Goal: Information Seeking & Learning: Learn about a topic

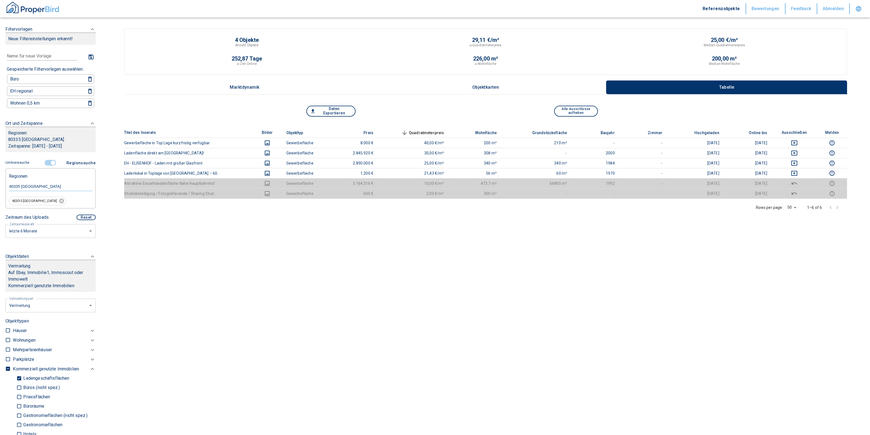
click at [43, 182] on div "80335 München" at bounding box center [51, 186] width 84 height 10
click at [322, 270] on main "4 Objekte Anzahl Objekte 29,11 €/m² ⌀-Quadratmeterpreis 25,00 €/m² Median-Quadr…" at bounding box center [485, 217] width 769 height 435
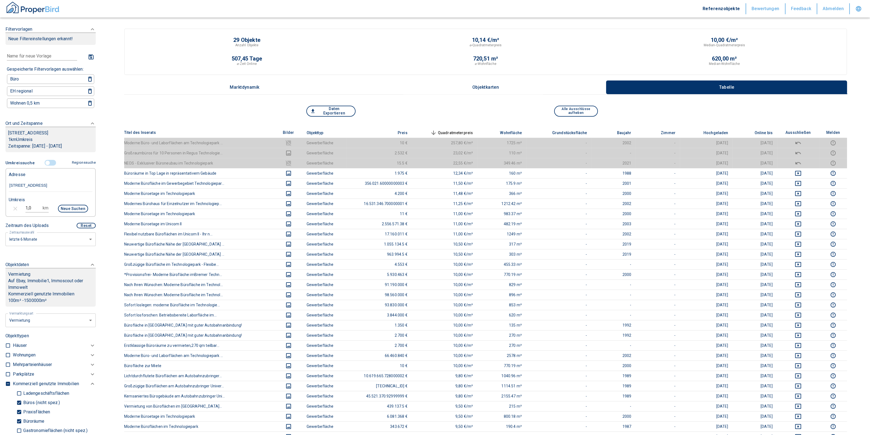
click at [72, 185] on input "[STREET_ADDRESS]" at bounding box center [51, 185] width 84 height 13
drag, startPoint x: 82, startPoint y: 184, endPoint x: -23, endPoint y: 170, distance: 106.4
click at [0, 170] on html "Referenzobjekte Bewertungen Feedback Abmelden Filtervorlagen Neue Filtereinstel…" at bounding box center [435, 330] width 870 height 660
paste input "Landau a.d.[PERSON_NAME] | [PERSON_NAME] Feld 10"
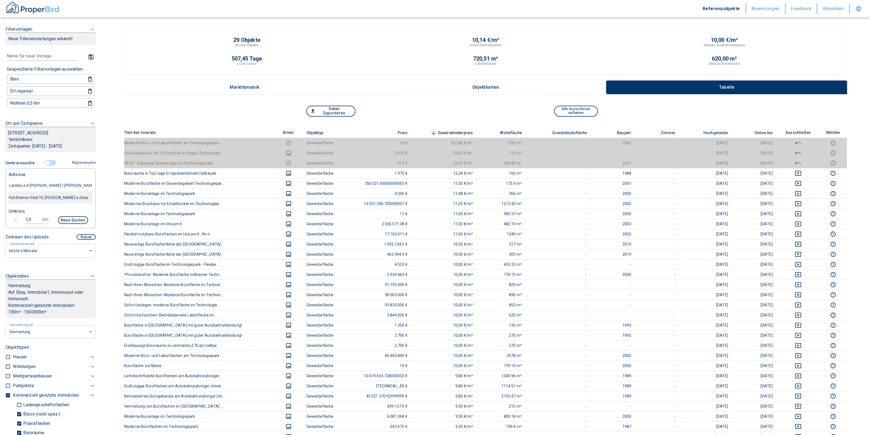
click at [38, 202] on div "Fichtheimer Feld 10, [PERSON_NAME] a.d.Isar" at bounding box center [51, 197] width 84 height 11
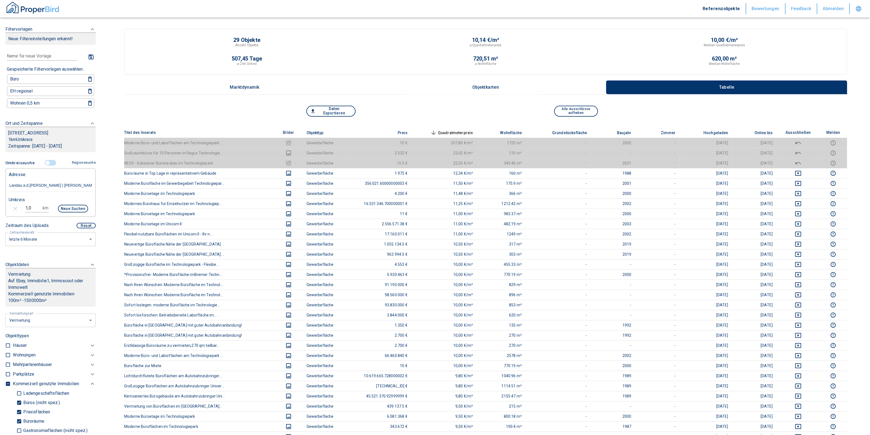
type input "Fichtheimer Feld 10, [PERSON_NAME] a.d.Isar"
type input "2020"
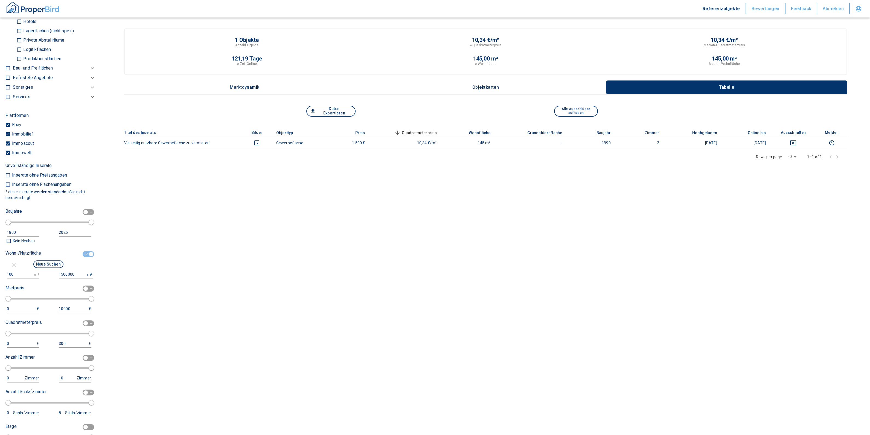
scroll to position [547, 0]
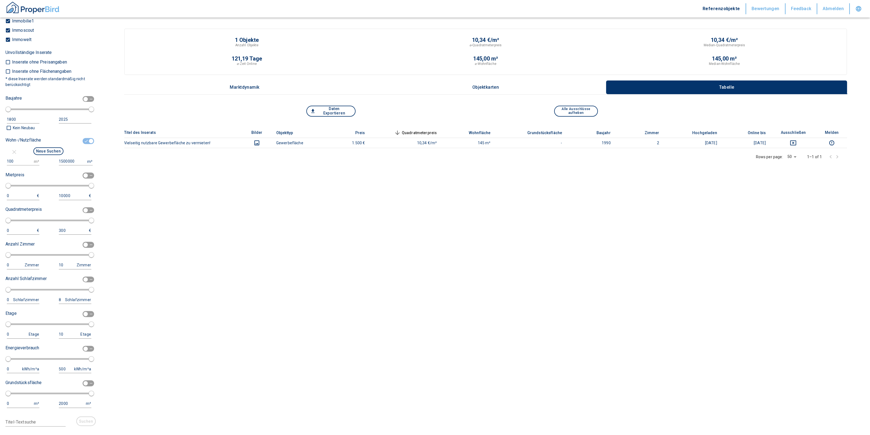
type input "Fichtheimer Feld 10, [PERSON_NAME] a.d.Isar"
drag, startPoint x: 23, startPoint y: 154, endPoint x: -6, endPoint y: 150, distance: 29.3
click at [0, 150] on html "Referenzobjekte Bewertungen Feedback Abmelden Filtervorlagen Neue Filtereinstel…" at bounding box center [435, 217] width 870 height 435
type input "50"
click at [45, 147] on button "Neue Suchen" at bounding box center [48, 151] width 30 height 8
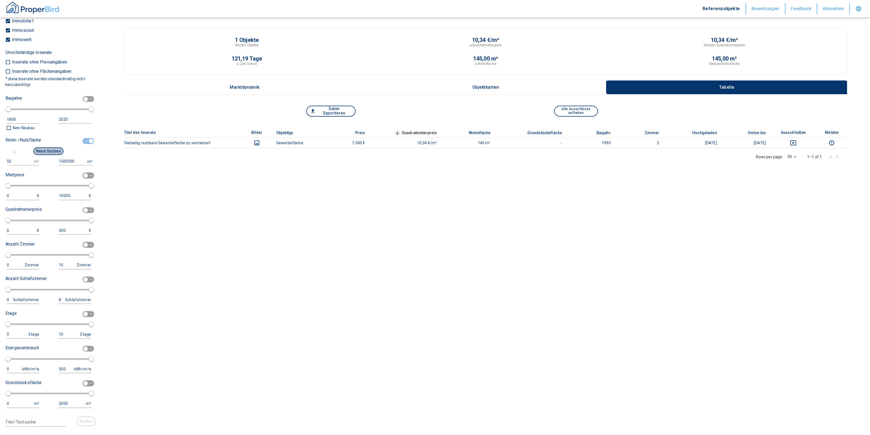
type input "2020"
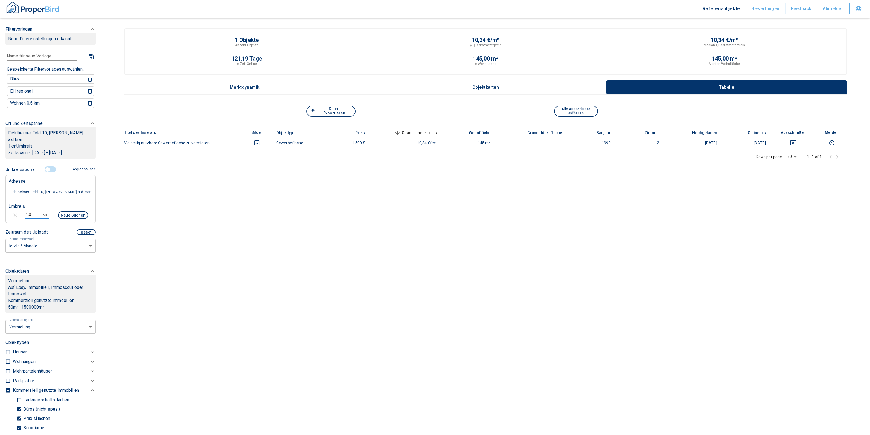
click at [27, 210] on input "1,0" at bounding box center [32, 214] width 15 height 9
drag, startPoint x: 33, startPoint y: 206, endPoint x: 4, endPoint y: 202, distance: 29.1
click at [4, 209] on div "1,0 km Neue Suchen" at bounding box center [46, 215] width 84 height 13
type input "5,0"
click at [67, 211] on button "Neue Suchen" at bounding box center [73, 215] width 30 height 8
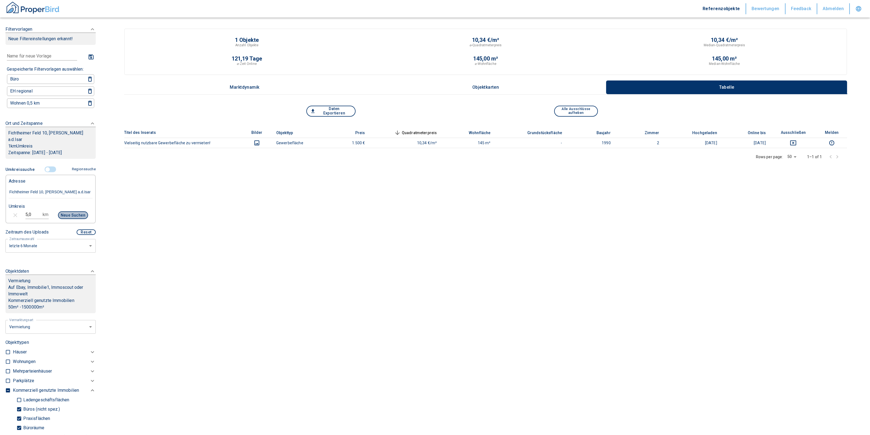
type input "2020"
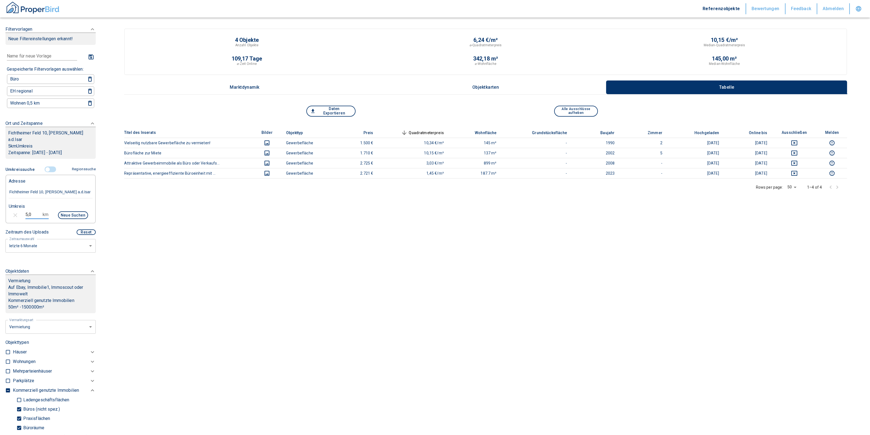
drag, startPoint x: 31, startPoint y: 207, endPoint x: 7, endPoint y: 202, distance: 24.5
click at [7, 209] on div "5,0 km Neue Suchen" at bounding box center [46, 215] width 84 height 13
drag, startPoint x: 36, startPoint y: 205, endPoint x: 12, endPoint y: 207, distance: 23.6
click at [12, 209] on div "10,0 km Neue Suchen" at bounding box center [46, 215] width 84 height 13
type input "5,0"
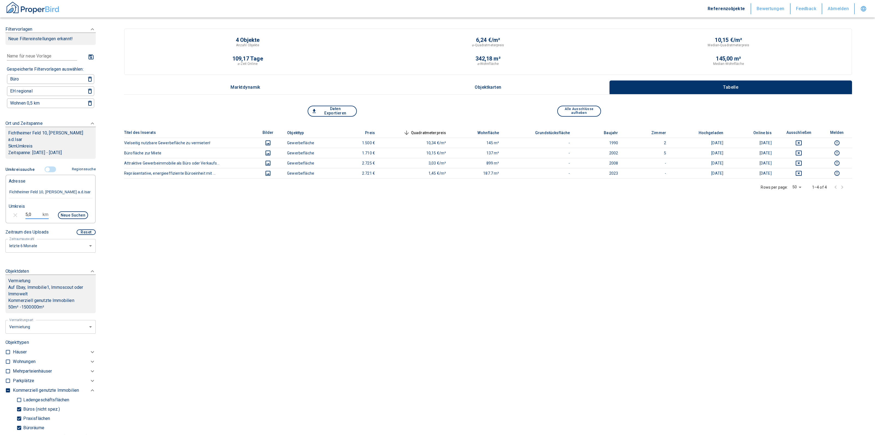
click at [17, 233] on body "Referenzobjekte Bewertungen Feedback Abmelden Filtervorlagen Neue Filtereinstel…" at bounding box center [437, 217] width 875 height 435
click at [29, 281] on li "letztes Jahr" at bounding box center [47, 281] width 85 height 10
type input "12"
type input "2020"
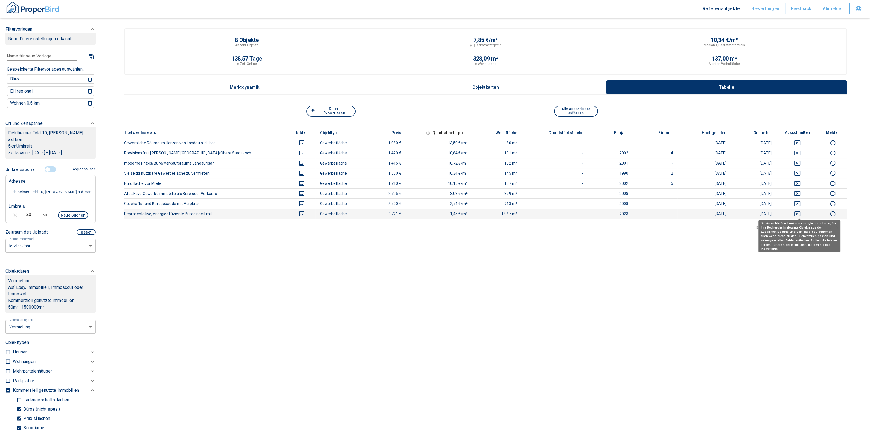
click at [801, 211] on icon "deselect this listing" at bounding box center [797, 213] width 7 height 7
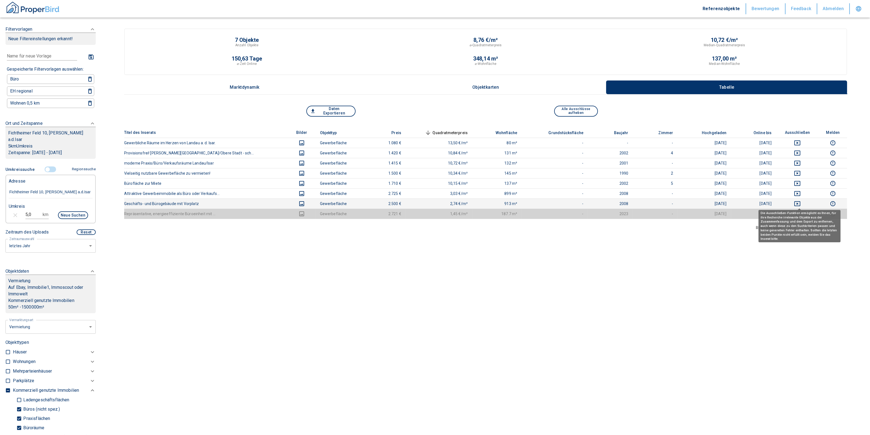
click at [799, 203] on icon "deselect this listing" at bounding box center [797, 203] width 6 height 5
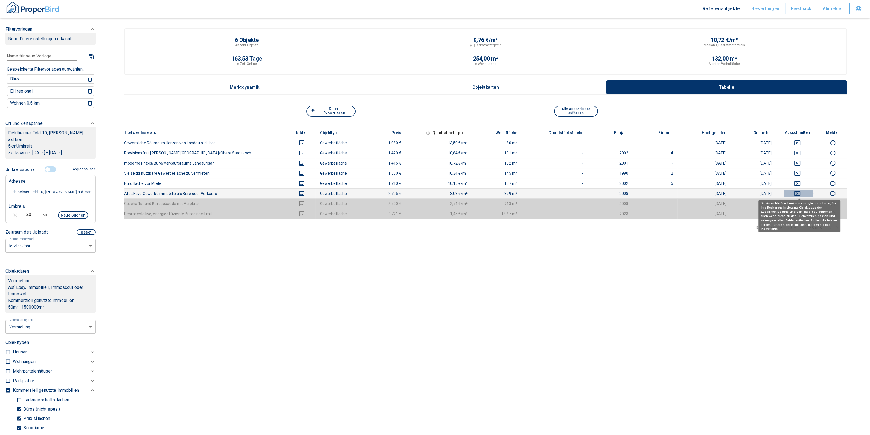
click at [799, 192] on icon "deselect this listing" at bounding box center [797, 193] width 7 height 7
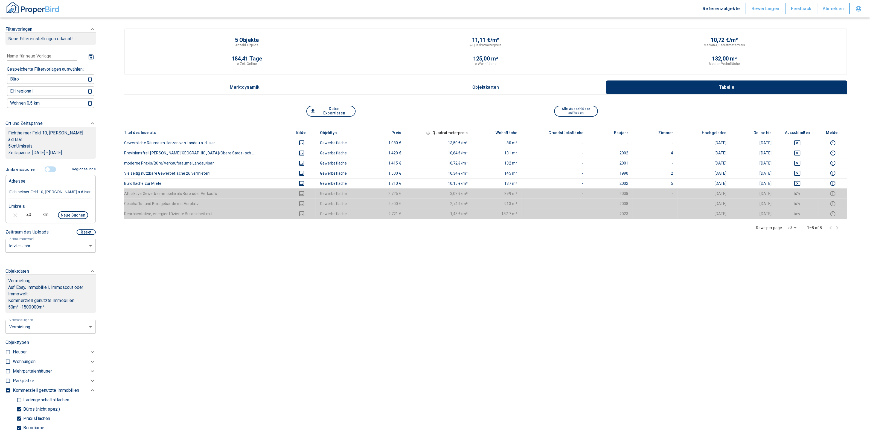
click at [451, 294] on main "5 Objekte Anzahl Objekte 11,11 €/m² ⌀-Quadratmeterpreis 10,72 €/m² Median-Quadr…" at bounding box center [485, 217] width 769 height 435
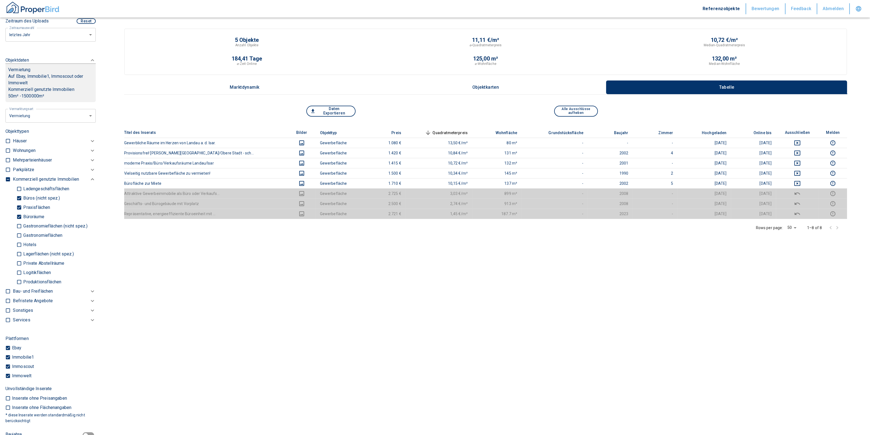
scroll to position [222, 0]
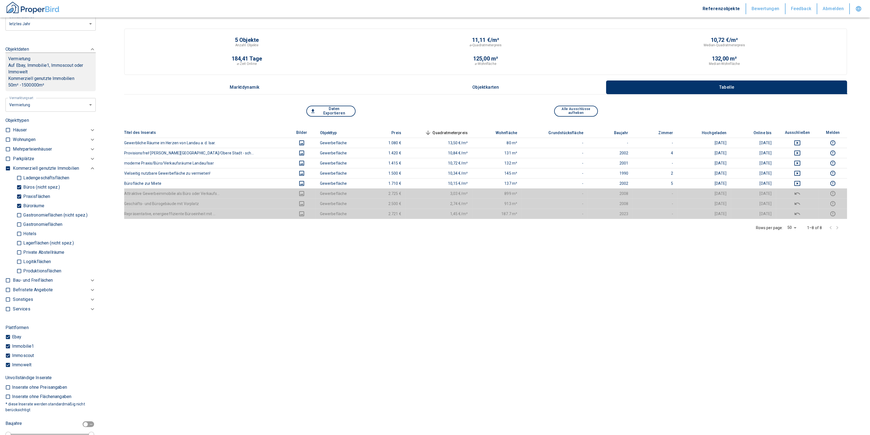
click at [24, 204] on p "Büroräume" at bounding box center [33, 206] width 22 height 4
click at [22, 201] on input "Büroräume" at bounding box center [18, 206] width 5 height 10
checkbox input "false"
type input "2020"
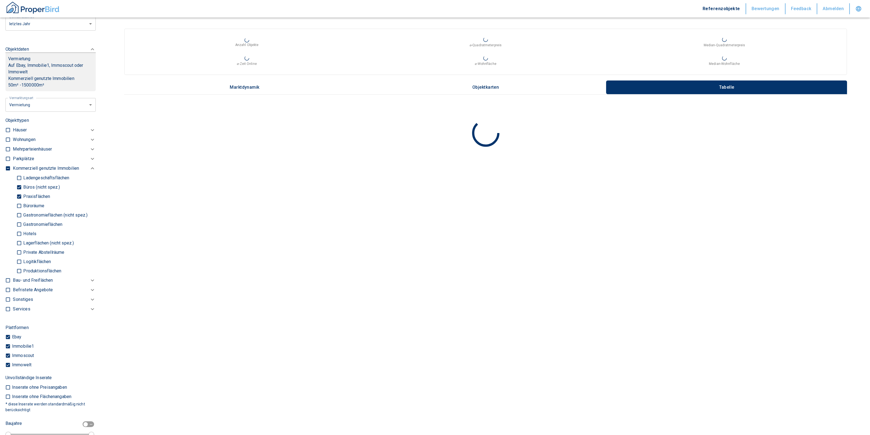
click at [19, 192] on input "Praxisflächen" at bounding box center [18, 197] width 5 height 10
checkbox input "false"
type input "2020"
click at [18, 182] on input "Büros (nicht spez.)" at bounding box center [18, 187] width 5 height 10
checkbox input "false"
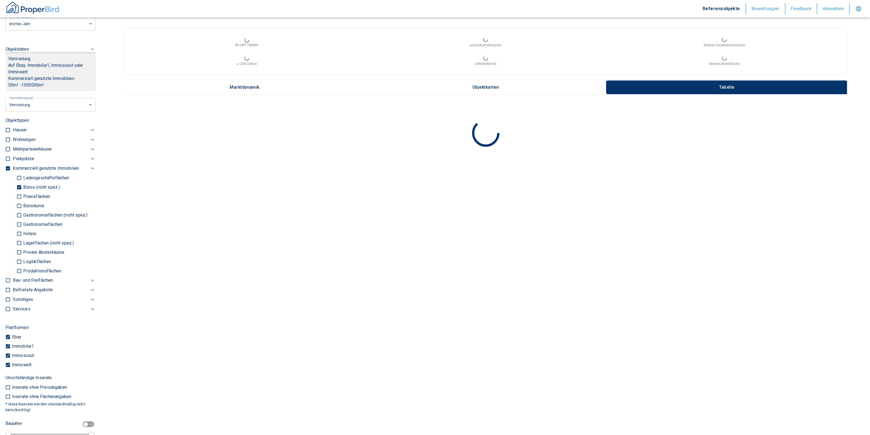
type input "2020"
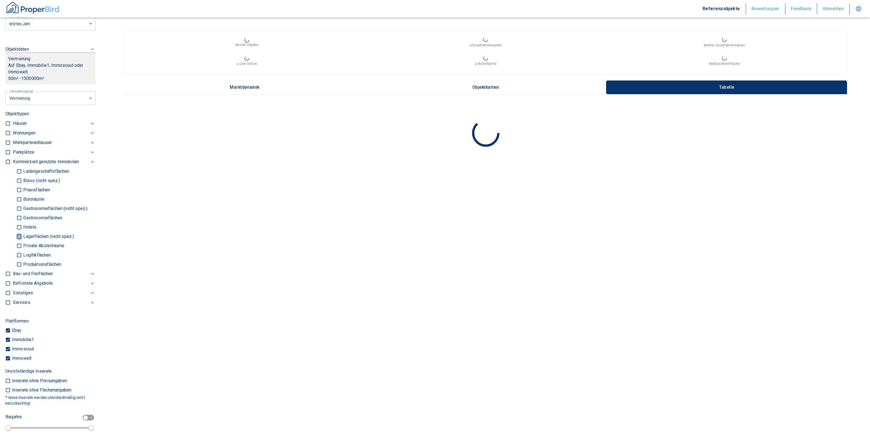
click at [20, 231] on input "Lagerflächen (nicht spez.)" at bounding box center [18, 236] width 5 height 10
checkbox input "true"
type input "2020"
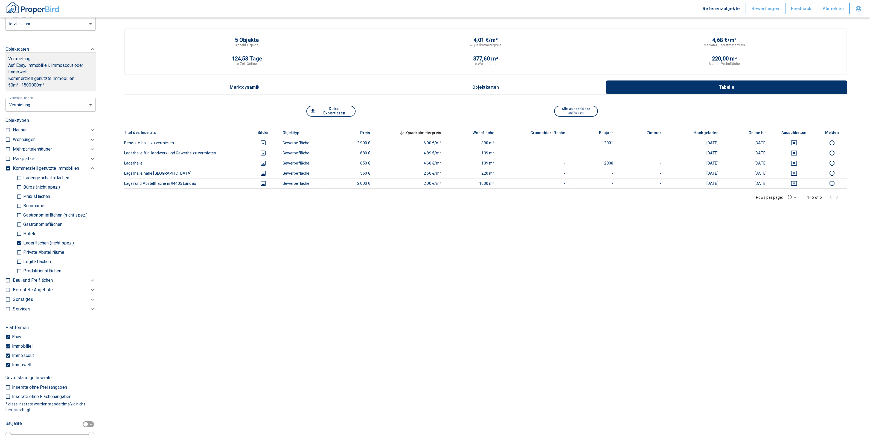
click at [18, 257] on input "Logitikflächen" at bounding box center [18, 262] width 5 height 10
checkbox input "true"
type input "2020"
click at [19, 266] on input "Produktionsflächen" at bounding box center [18, 271] width 5 height 10
checkbox input "true"
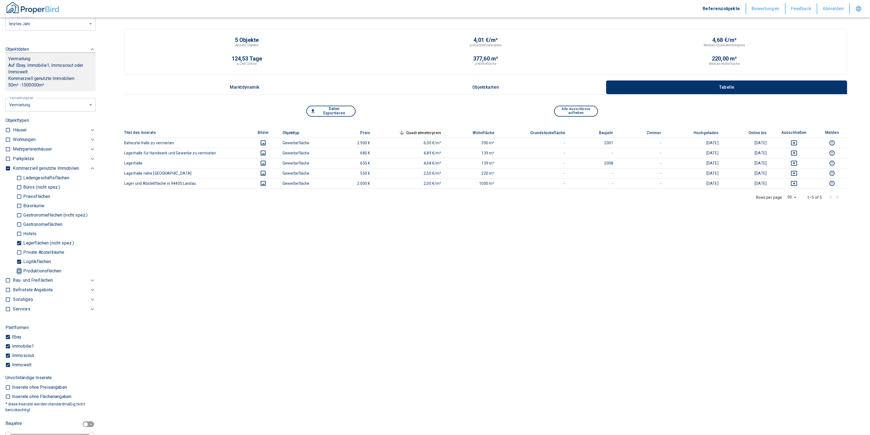
type input "2020"
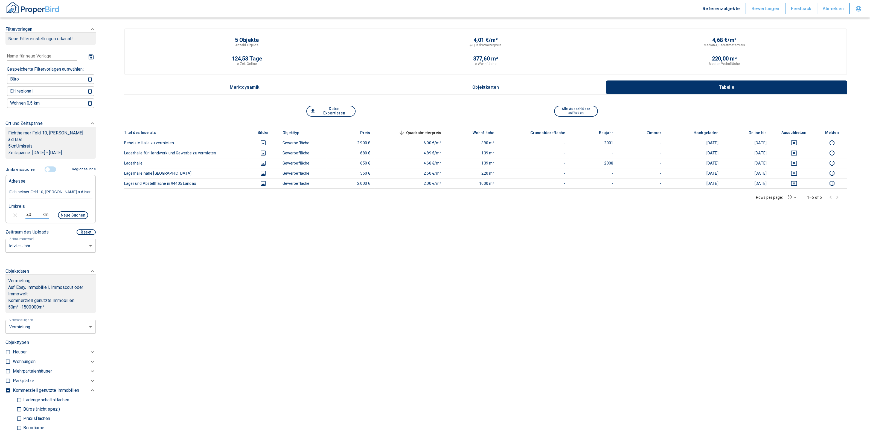
drag, startPoint x: 32, startPoint y: 208, endPoint x: 4, endPoint y: 205, distance: 27.9
click at [4, 209] on div "5,0 km Neue Suchen" at bounding box center [46, 215] width 84 height 13
type input "10,0"
click at [66, 211] on button "Neue Suchen" at bounding box center [73, 215] width 30 height 8
type input "2020"
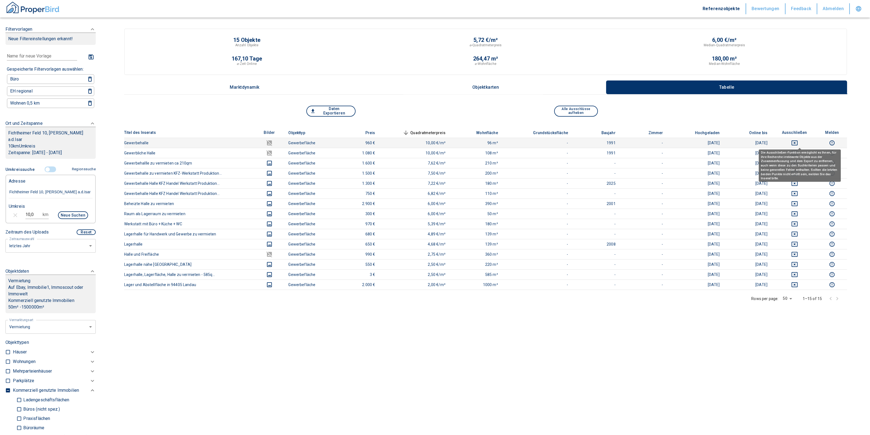
click at [798, 141] on icon "deselect this listing" at bounding box center [794, 143] width 7 height 7
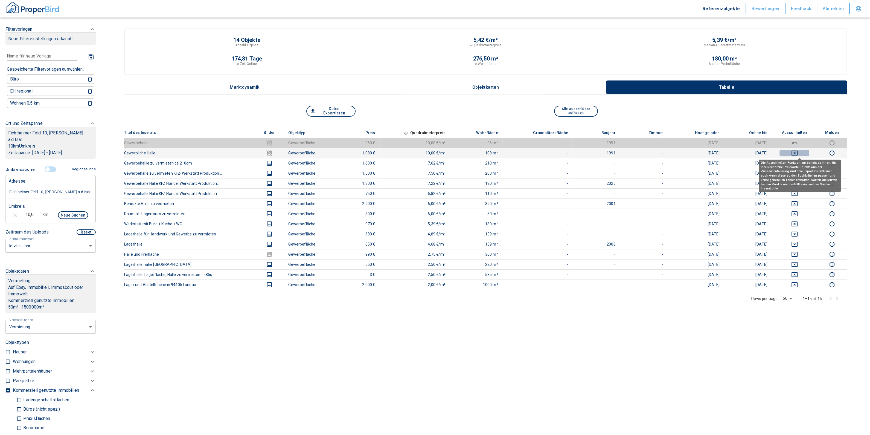
click at [798, 150] on icon "deselect this listing" at bounding box center [795, 152] width 6 height 5
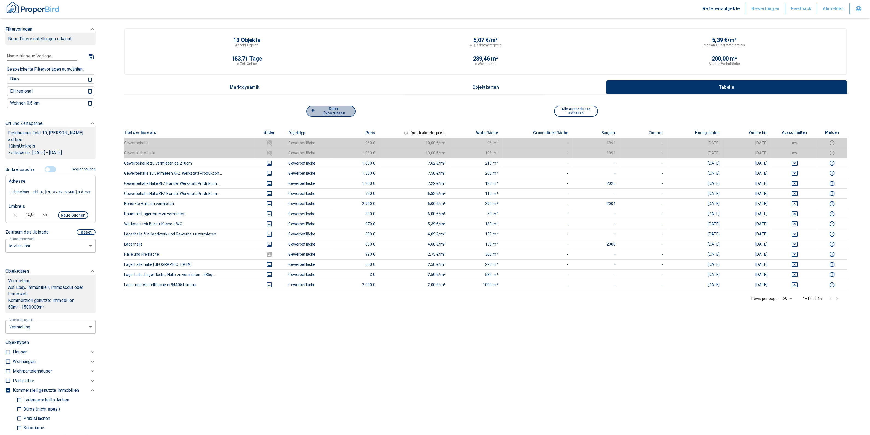
click at [323, 111] on button "Daten Exportieren" at bounding box center [330, 111] width 49 height 11
drag, startPoint x: 35, startPoint y: 208, endPoint x: 23, endPoint y: 208, distance: 12.1
click at [23, 209] on div "10,0 km Neue Suchen" at bounding box center [46, 215] width 84 height 13
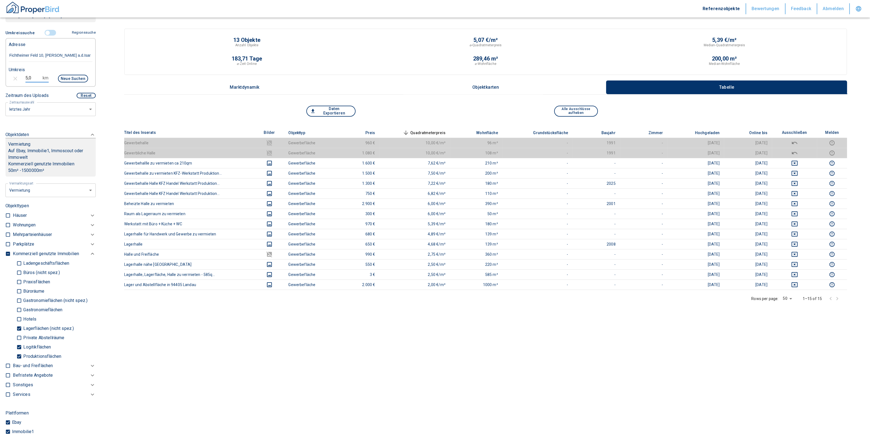
type input "5,0"
drag, startPoint x: 23, startPoint y: 319, endPoint x: 20, endPoint y: 338, distance: 19.9
click at [22, 326] on p "Lagerflächen (nicht spez.)" at bounding box center [48, 328] width 52 height 4
click at [22, 323] on input "Lagerflächen (nicht spez.)" at bounding box center [18, 328] width 5 height 10
checkbox input "false"
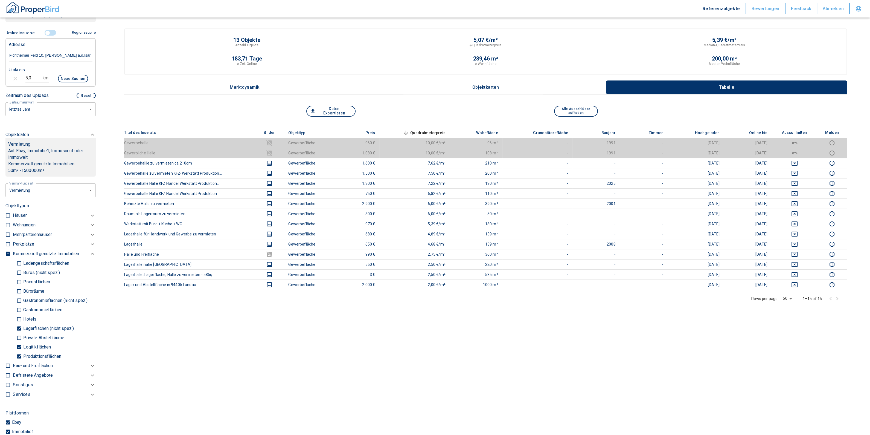
type input "2020"
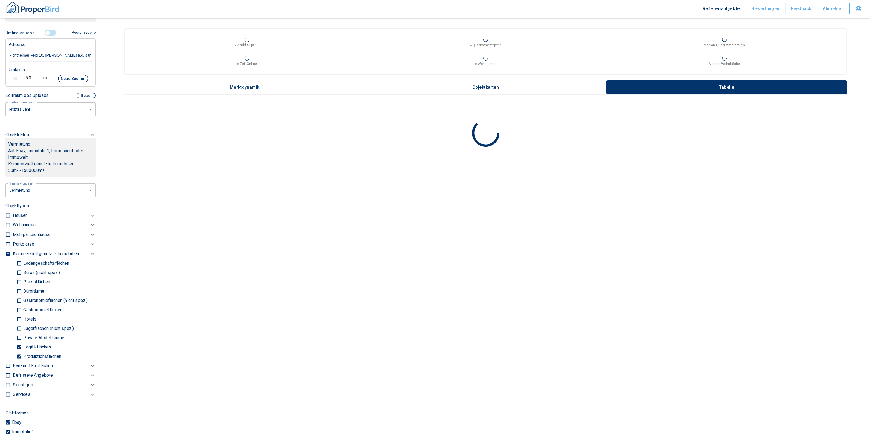
click at [19, 342] on input "Logitikflächen" at bounding box center [18, 347] width 5 height 10
checkbox input "false"
type input "2020"
drag, startPoint x: 20, startPoint y: 347, endPoint x: 28, endPoint y: 308, distance: 40.2
click at [20, 351] on input "Produktionsflächen" at bounding box center [18, 356] width 5 height 10
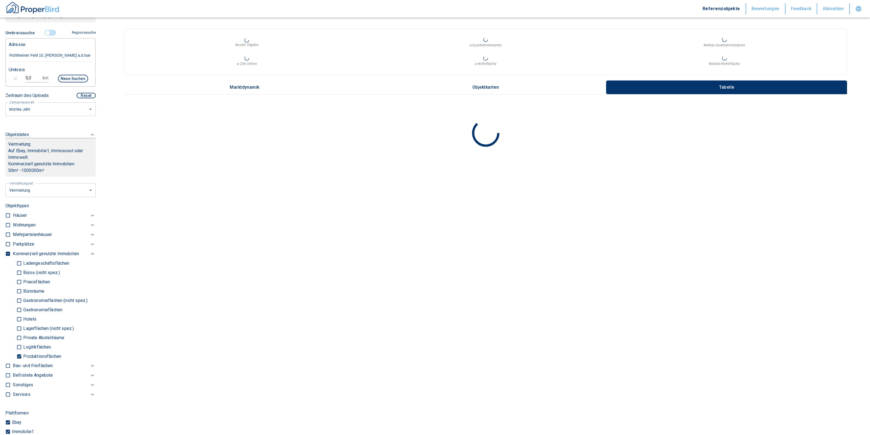
checkbox input "false"
type input "2020"
drag, startPoint x: 22, startPoint y: 275, endPoint x: 19, endPoint y: 270, distance: 5.5
click at [21, 280] on label "Büroräume" at bounding box center [53, 284] width 75 height 9
click at [21, 280] on input "Büroräume" at bounding box center [18, 285] width 5 height 10
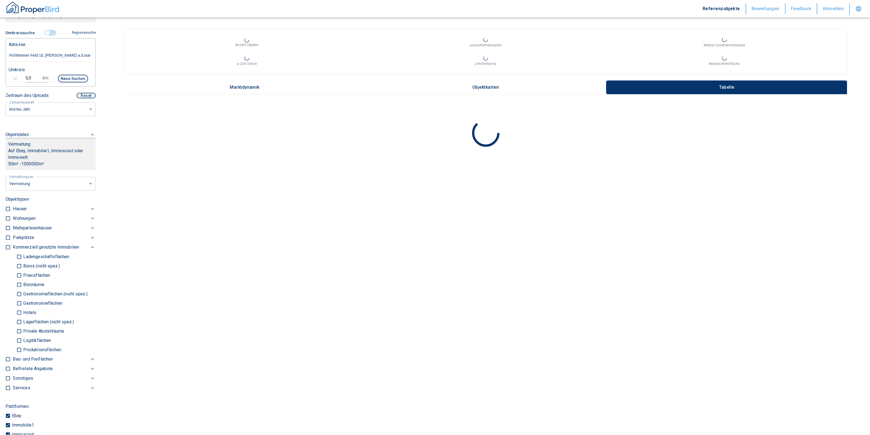
checkbox input "true"
type input "2020"
click at [18, 277] on input "Praxisflächen" at bounding box center [18, 282] width 5 height 10
checkbox input "true"
type input "2020"
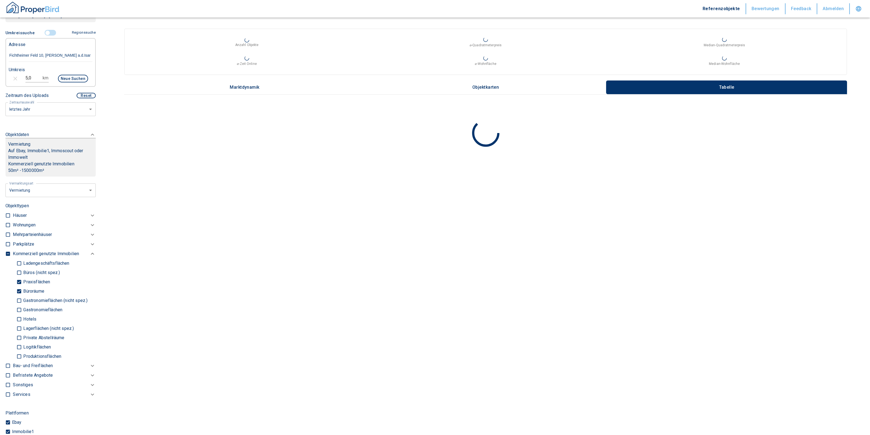
click at [19, 268] on input "Büros (nicht spez.)" at bounding box center [18, 273] width 5 height 10
checkbox input "true"
type input "2020"
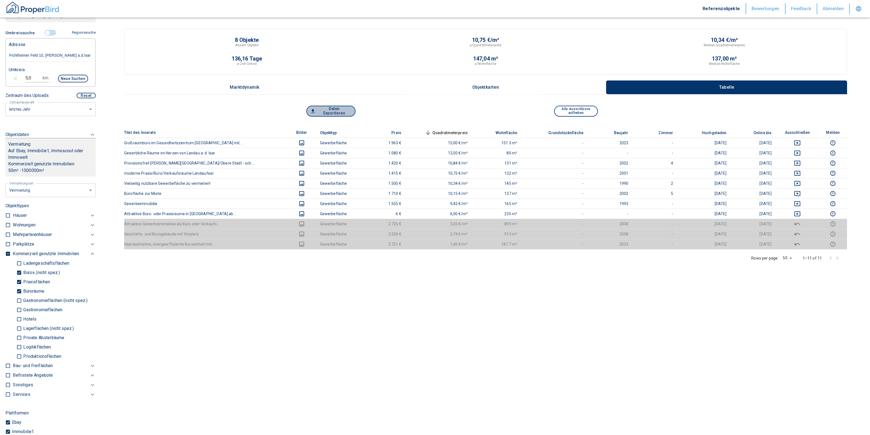
click at [332, 110] on button "Daten Exportieren" at bounding box center [330, 111] width 49 height 11
click at [7, 251] on input "checkbox" at bounding box center [7, 253] width 5 height 5
checkbox input "true"
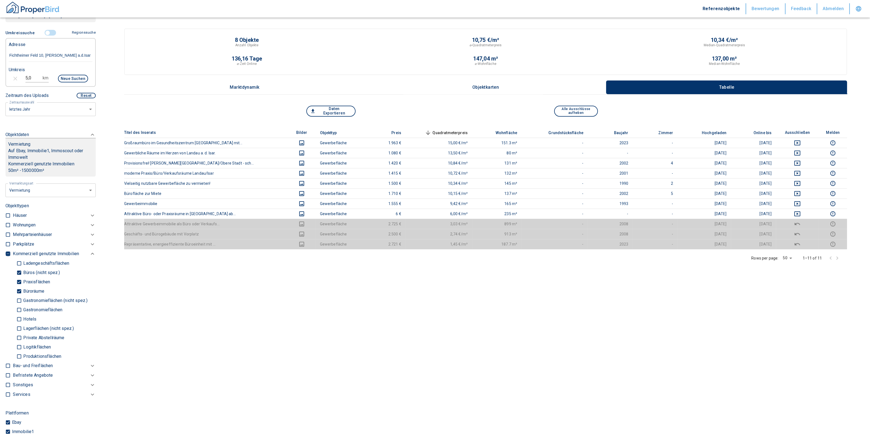
checkbox input "true"
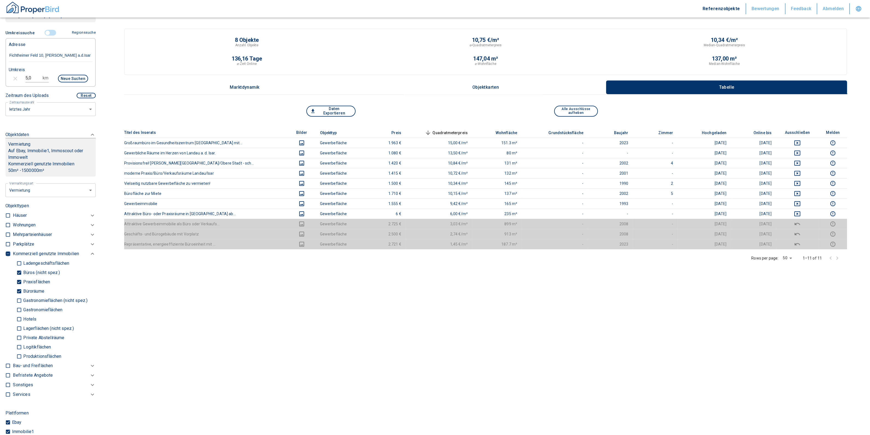
checkbox input "true"
type input "2020"
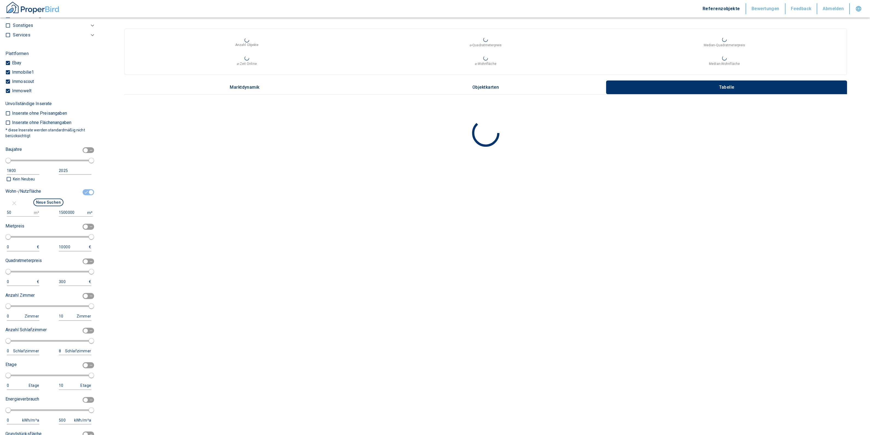
scroll to position [410, 0]
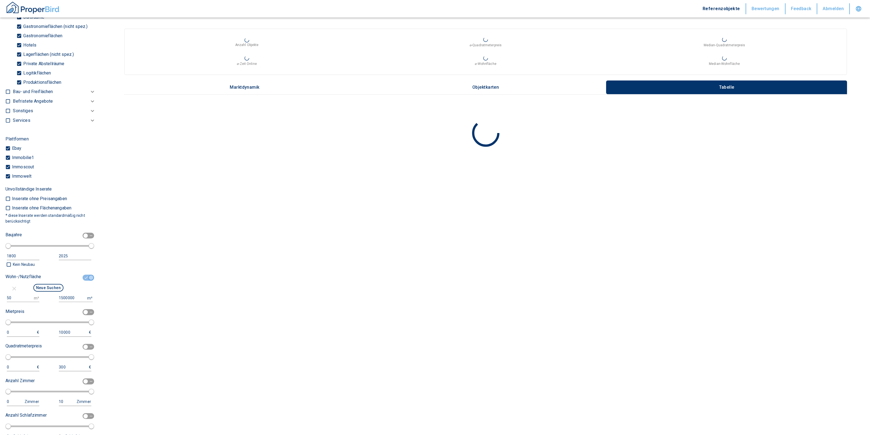
click at [84, 274] on input "checkbox" at bounding box center [91, 277] width 16 height 6
checkbox input "false"
type input "2020"
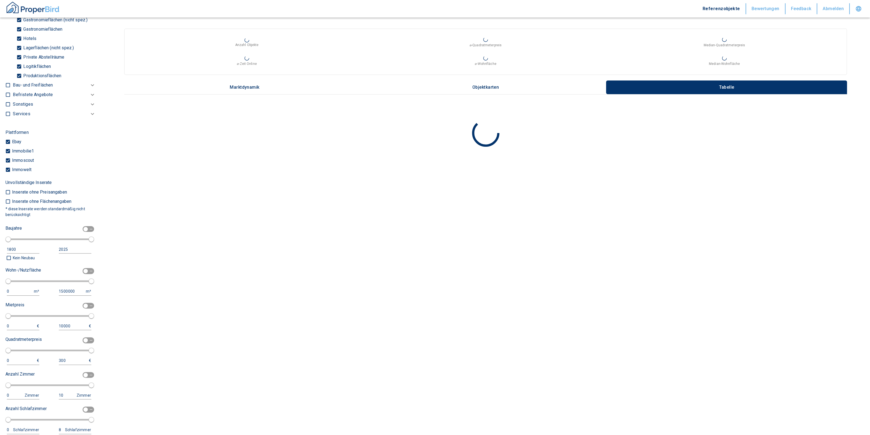
scroll to position [273, 0]
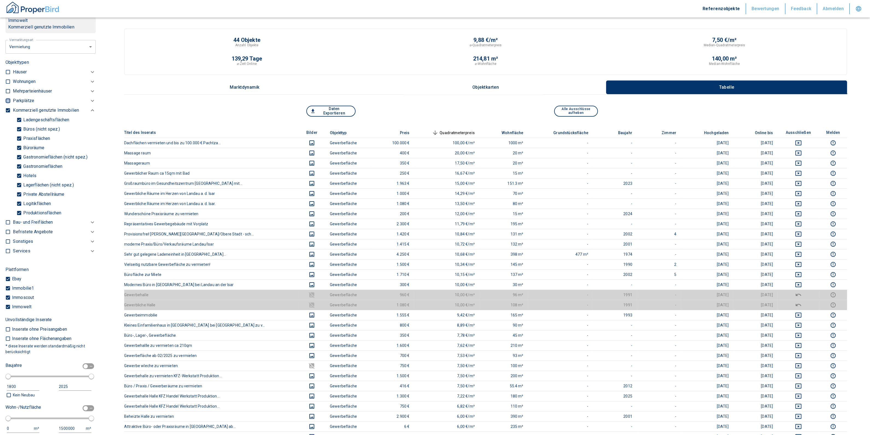
click at [7, 98] on input "checkbox" at bounding box center [7, 100] width 5 height 5
checkbox input "true"
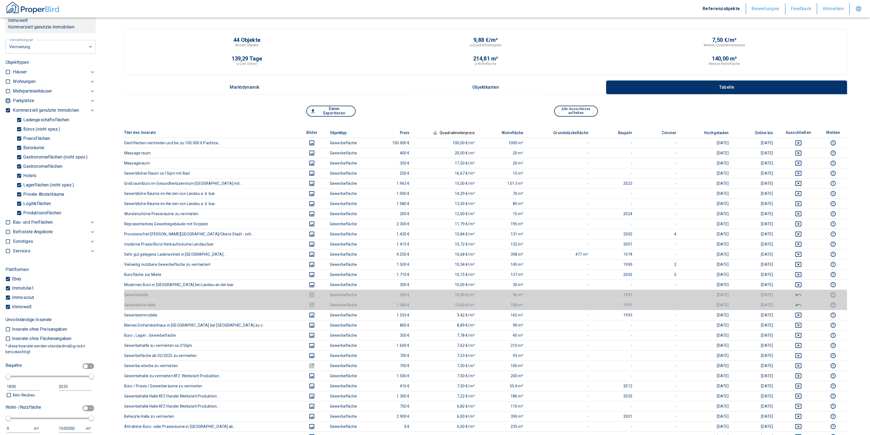
checkbox input "true"
type input "2020"
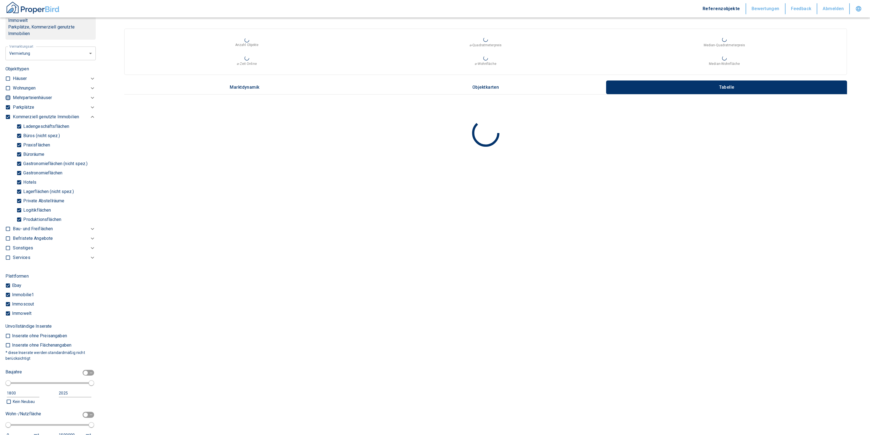
click at [7, 95] on input "checkbox" at bounding box center [7, 97] width 5 height 5
checkbox input "true"
type input "2020"
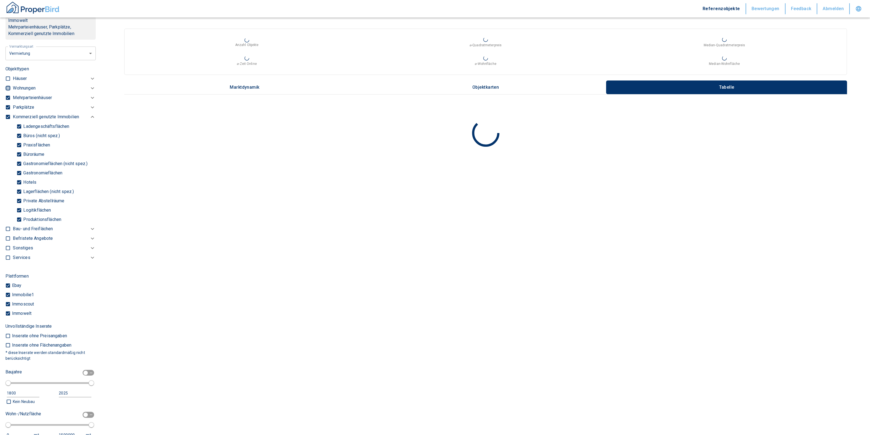
click at [7, 85] on input "checkbox" at bounding box center [7, 87] width 5 height 5
checkbox input "true"
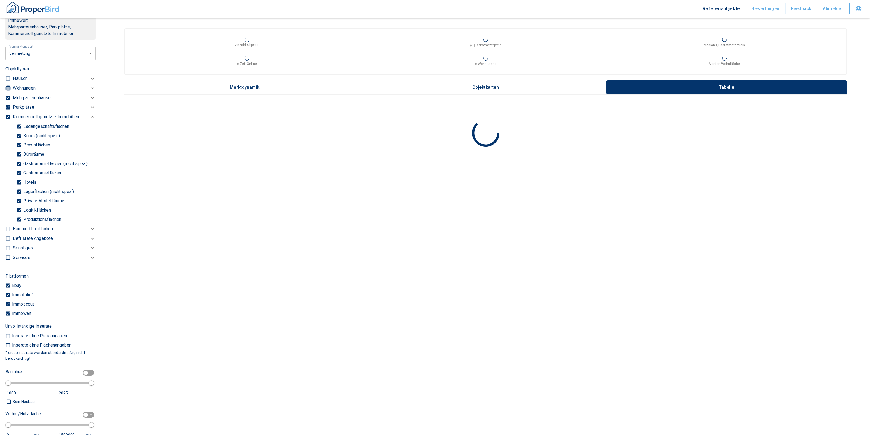
checkbox input "true"
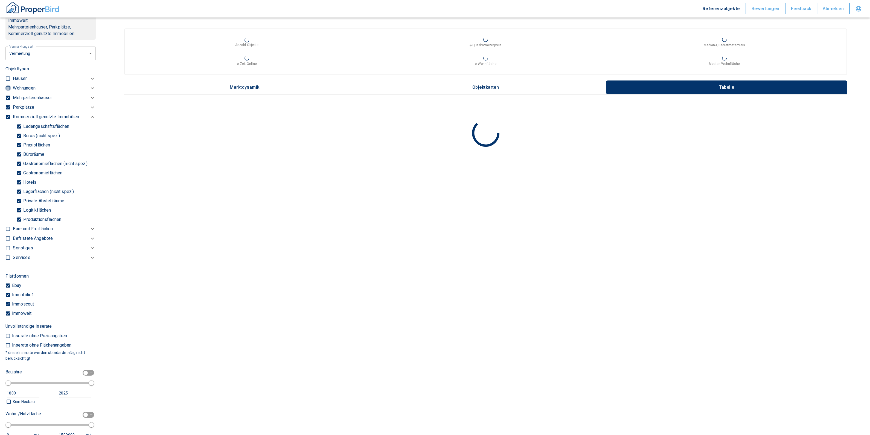
type input "2020"
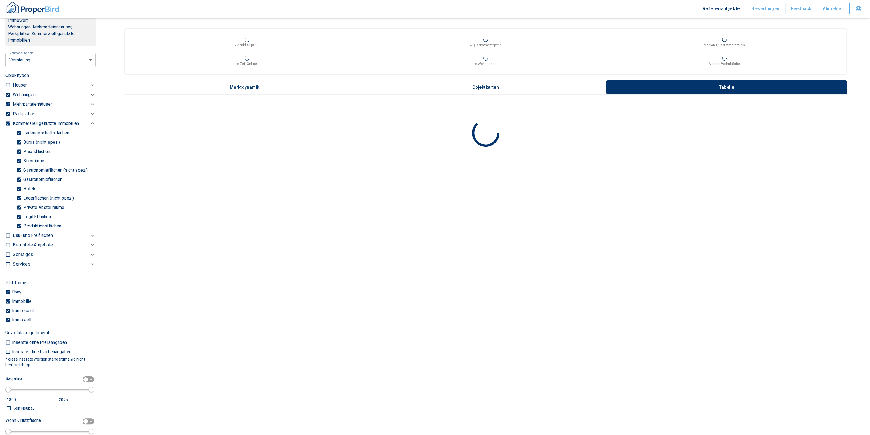
scroll to position [109, 0]
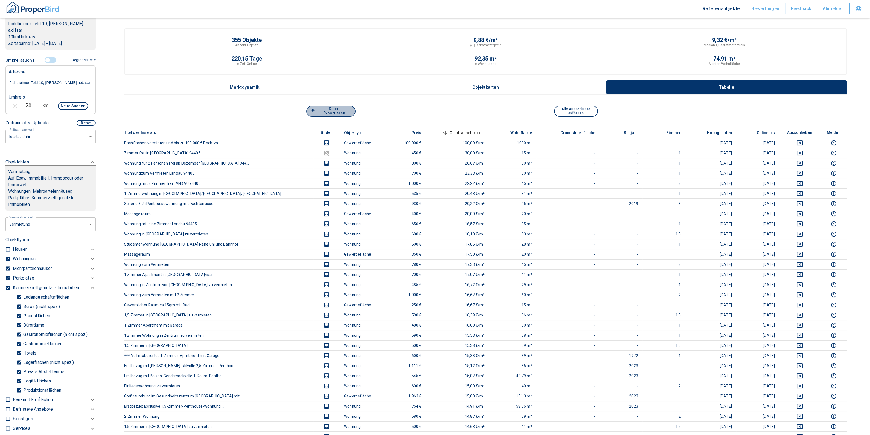
click at [321, 115] on button "Daten Exportieren" at bounding box center [330, 111] width 49 height 11
click at [333, 113] on button "Daten Exportieren" at bounding box center [330, 111] width 49 height 11
